Goal: Transaction & Acquisition: Purchase product/service

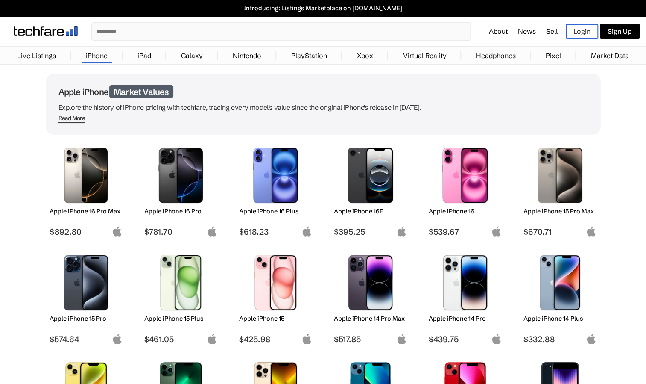
click at [191, 160] on img at bounding box center [181, 175] width 60 height 56
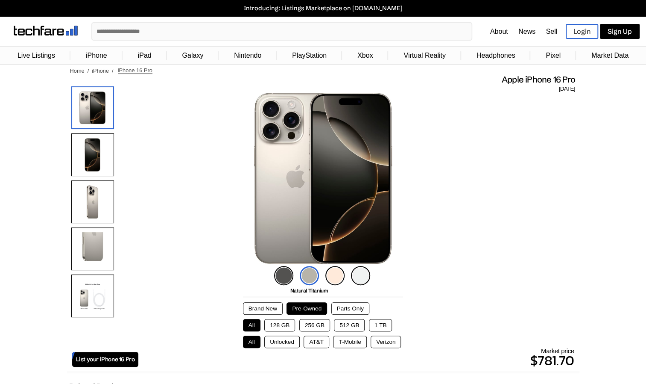
click at [98, 151] on img at bounding box center [92, 154] width 43 height 43
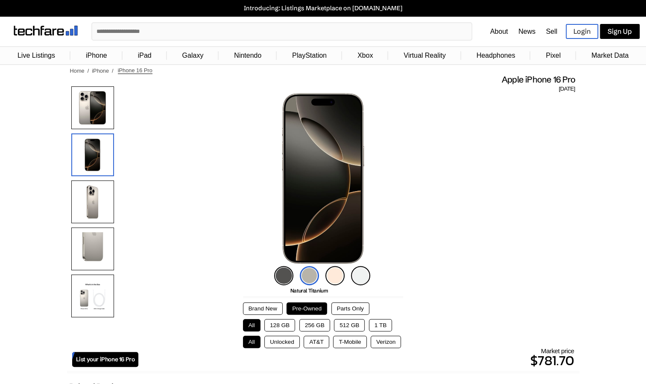
click at [98, 188] on img at bounding box center [92, 201] width 43 height 43
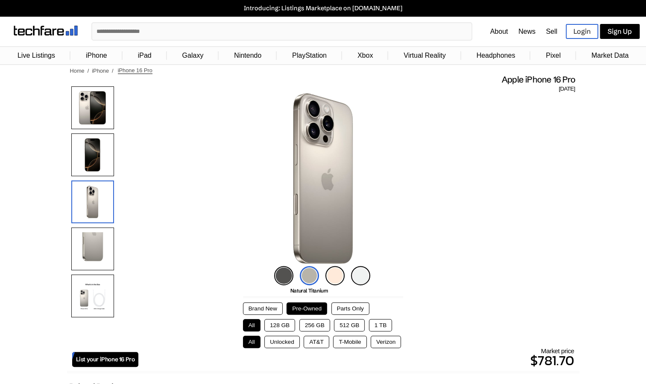
click at [91, 249] on img at bounding box center [92, 248] width 43 height 43
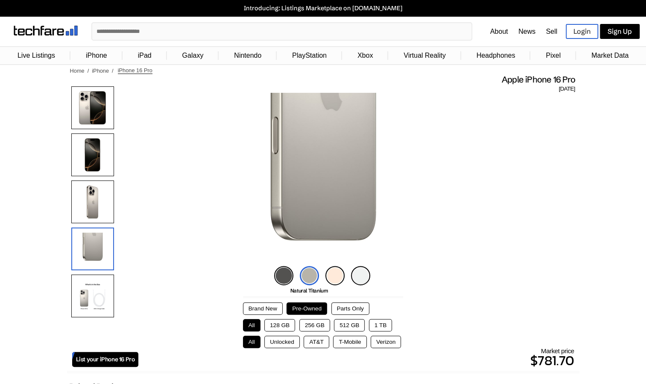
click at [89, 296] on img at bounding box center [92, 295] width 43 height 43
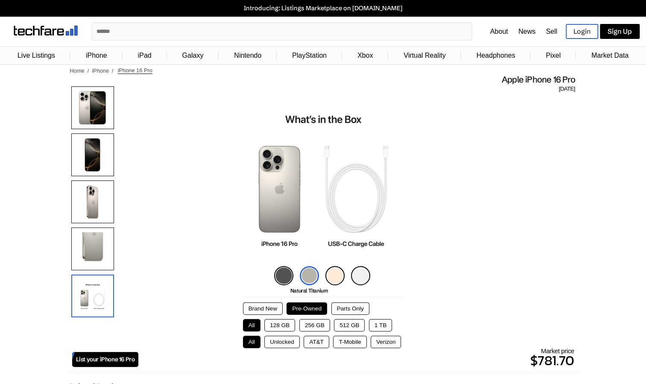
click at [85, 129] on div at bounding box center [92, 203] width 43 height 235
click at [91, 114] on img at bounding box center [92, 107] width 43 height 43
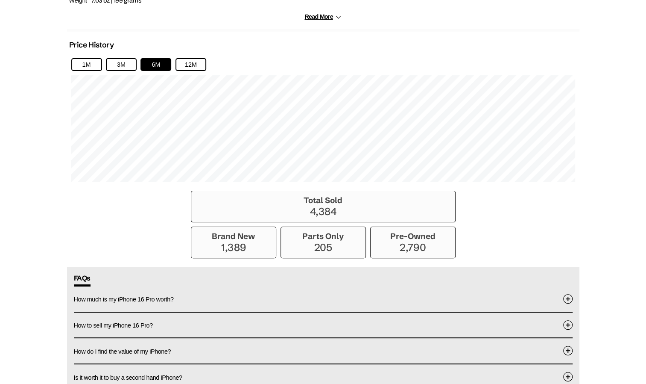
scroll to position [566, 0]
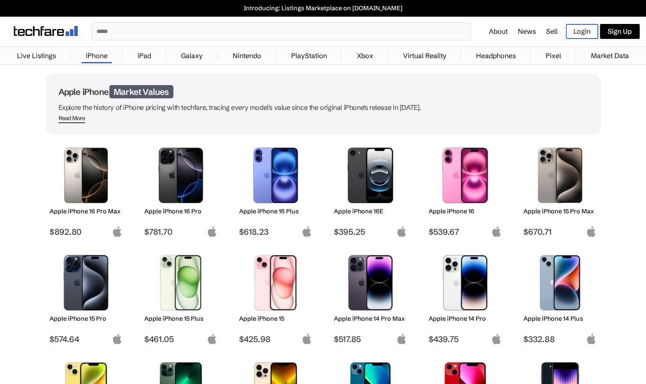
click at [454, 274] on img at bounding box center [465, 283] width 60 height 56
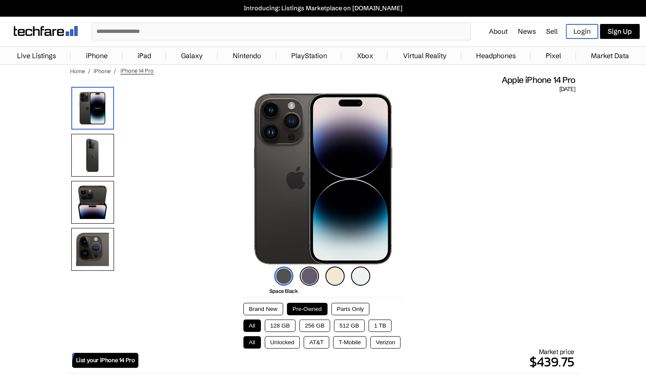
click at [270, 307] on button "Brand New" at bounding box center [263, 308] width 40 height 12
click at [311, 8] on p "Introducing: Listings Marketplace on [DOMAIN_NAME]" at bounding box center [323, 8] width 638 height 8
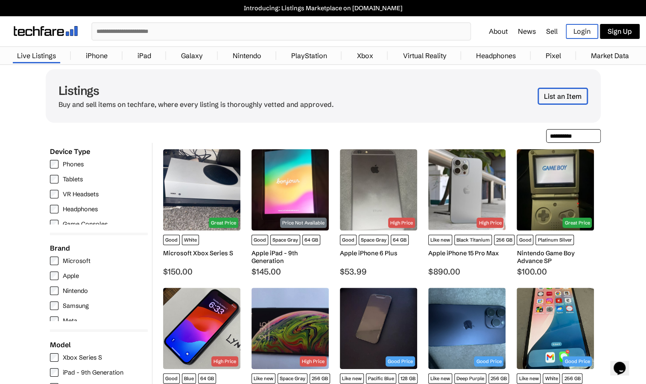
click at [166, 33] on input "text" at bounding box center [281, 31] width 378 height 17
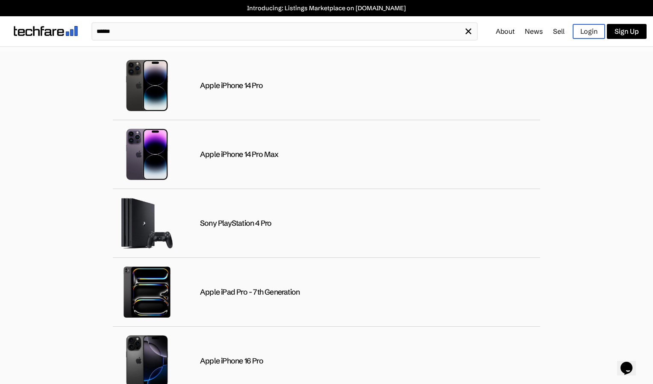
type input "******"
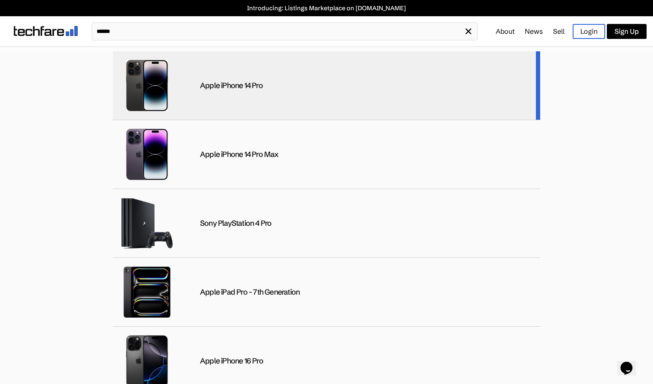
click at [218, 84] on div "Apple iPhone 14 Pro" at bounding box center [231, 86] width 63 height 10
click at [241, 81] on div "Apple iPhone 14 Pro" at bounding box center [231, 86] width 63 height 10
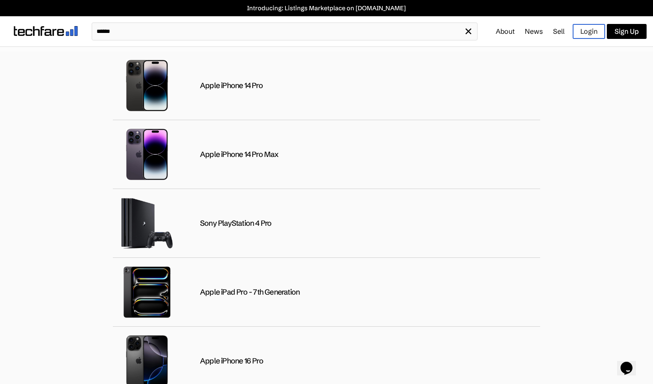
click at [580, 109] on div "Apple iPhone 14 Pro Apple iPhone 14 Pro Max Sony PlayStation 4 Pro Apple iPad P…" at bounding box center [326, 217] width 653 height 332
